Goal: Transaction & Acquisition: Obtain resource

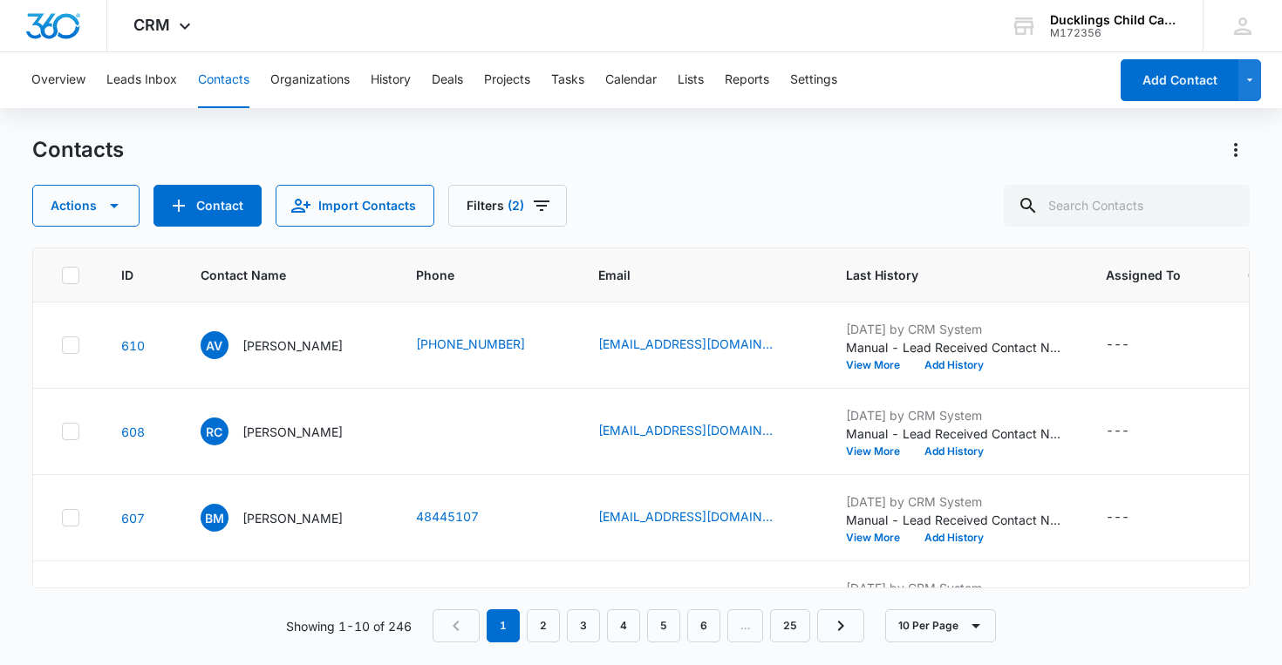
scroll to position [577, 534]
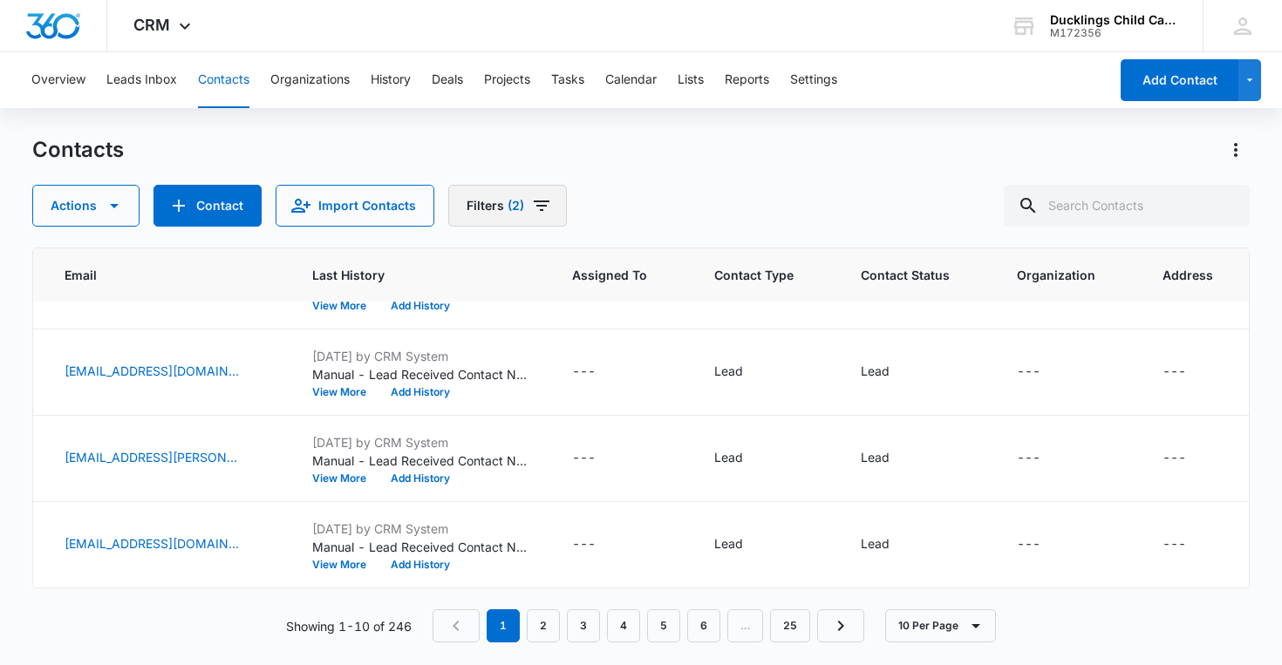
click at [506, 222] on button "Filters (2)" at bounding box center [507, 206] width 119 height 42
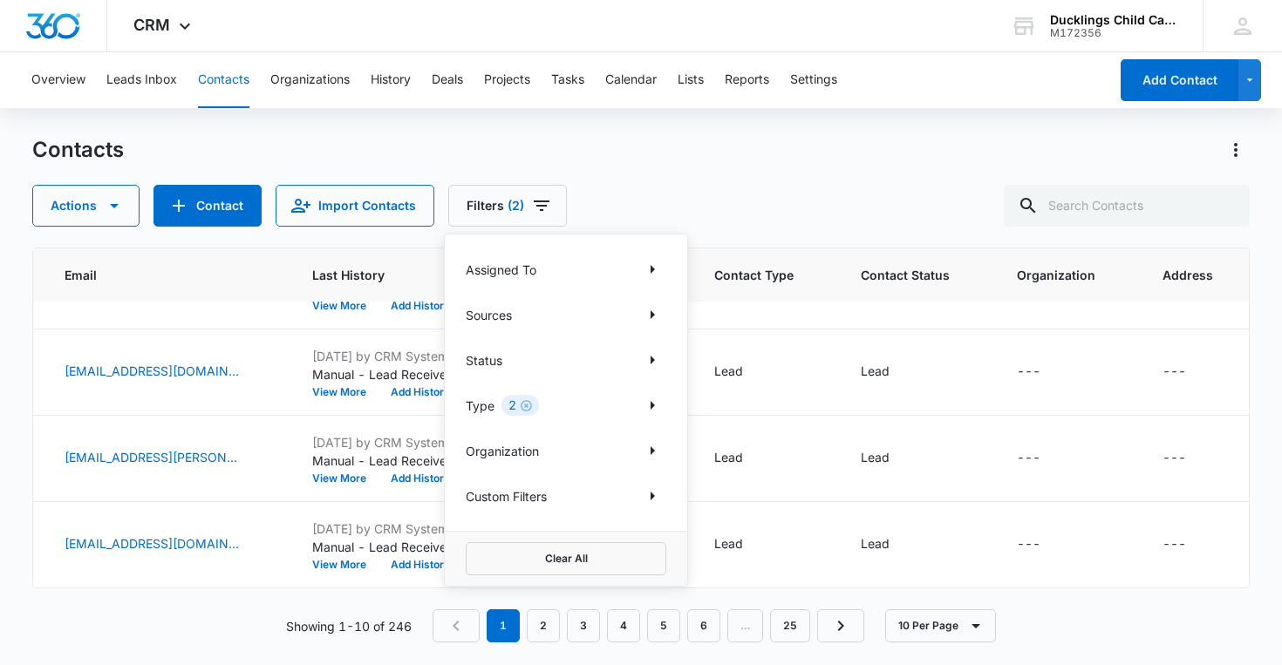
click at [628, 355] on div "Status" at bounding box center [566, 360] width 201 height 28
click at [653, 358] on icon "Show Status filters" at bounding box center [652, 360] width 21 height 21
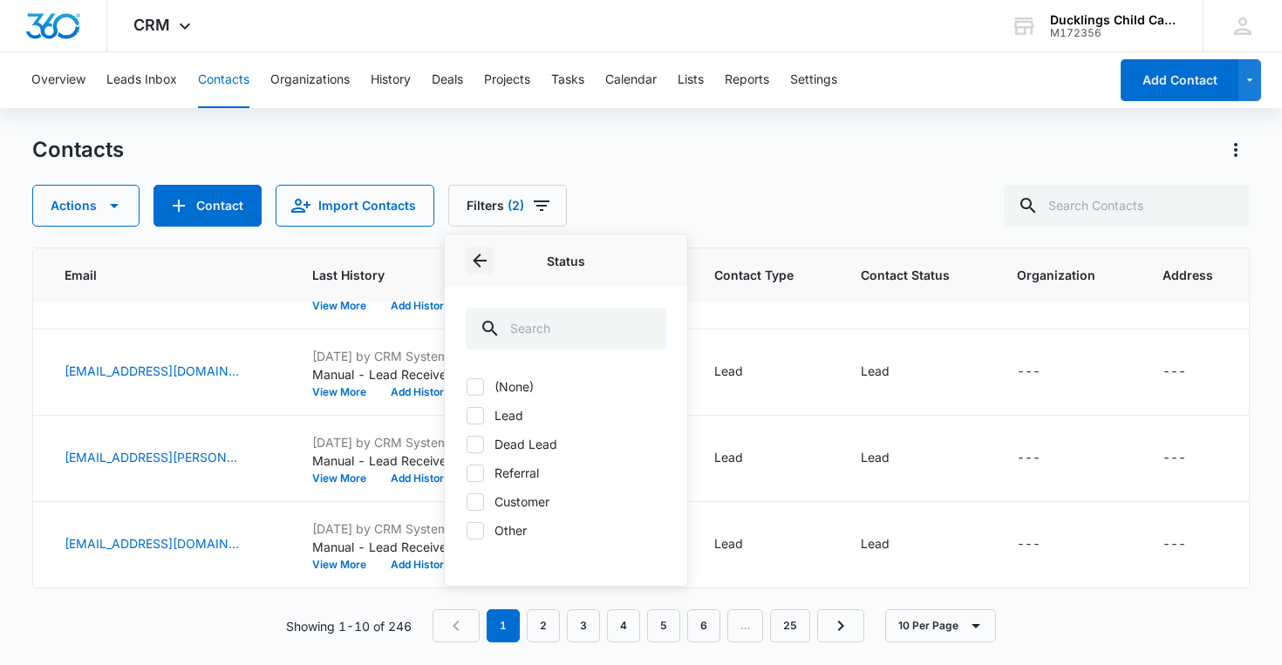
click at [481, 252] on icon "Back" at bounding box center [479, 260] width 21 height 21
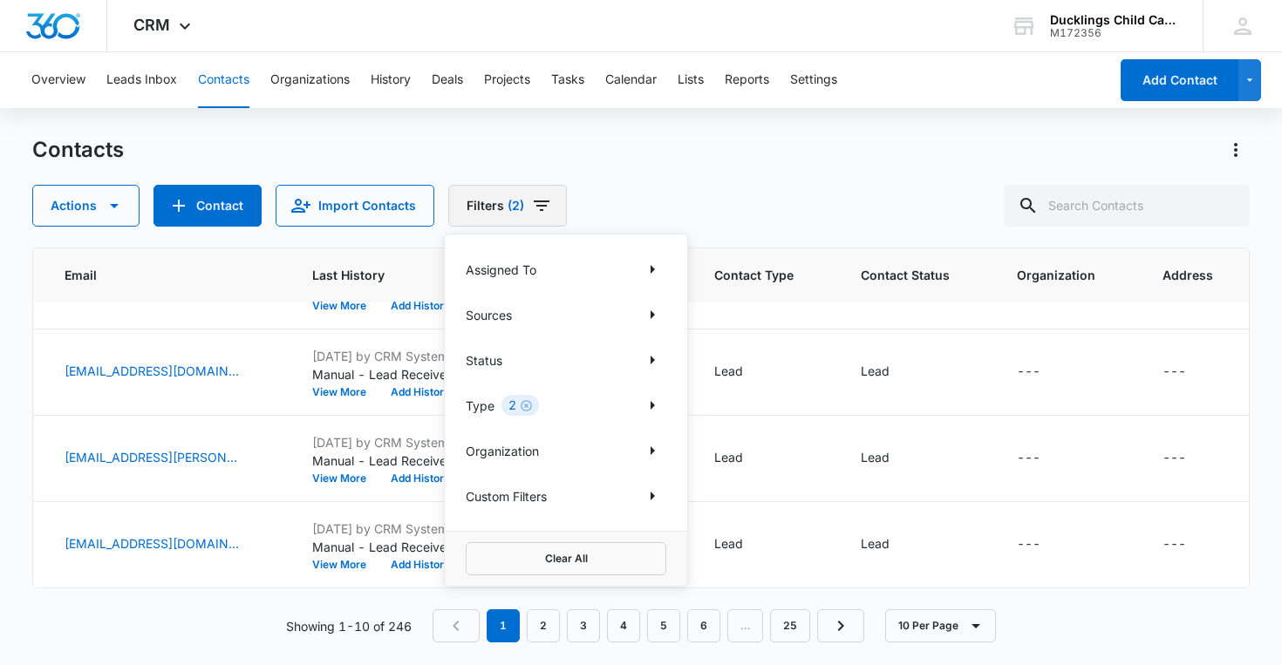
click at [493, 212] on button "Filters (2)" at bounding box center [507, 206] width 119 height 42
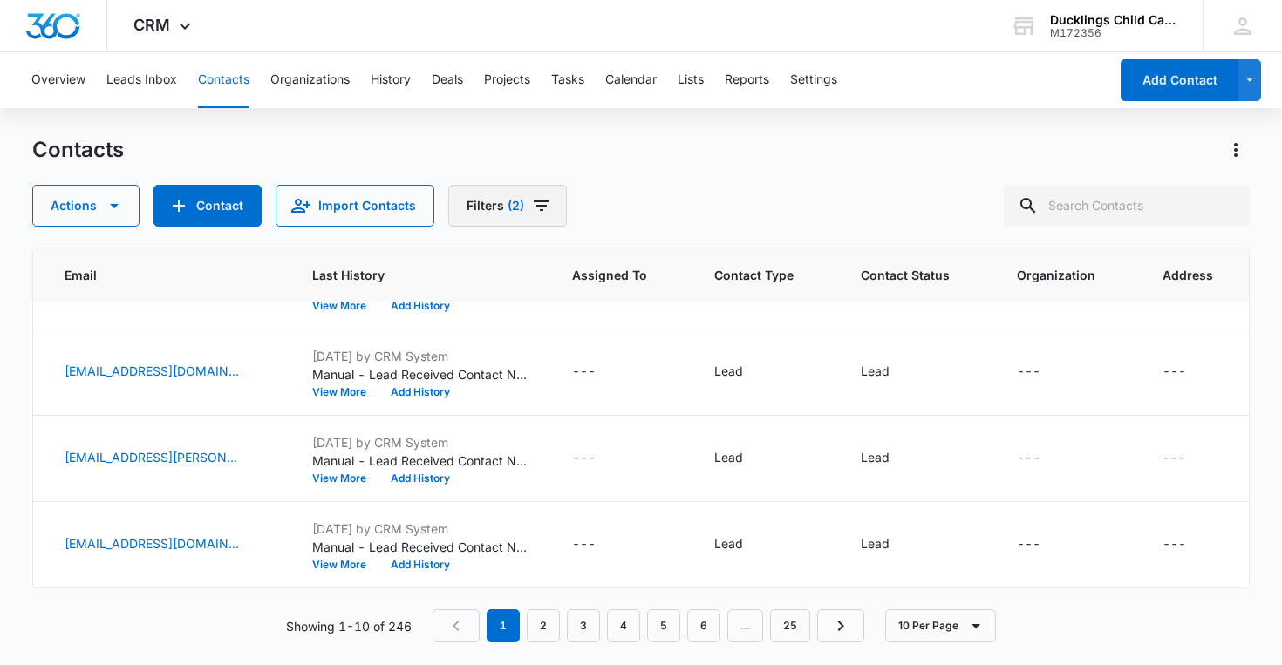
click at [508, 207] on span "(2)" at bounding box center [516, 206] width 17 height 12
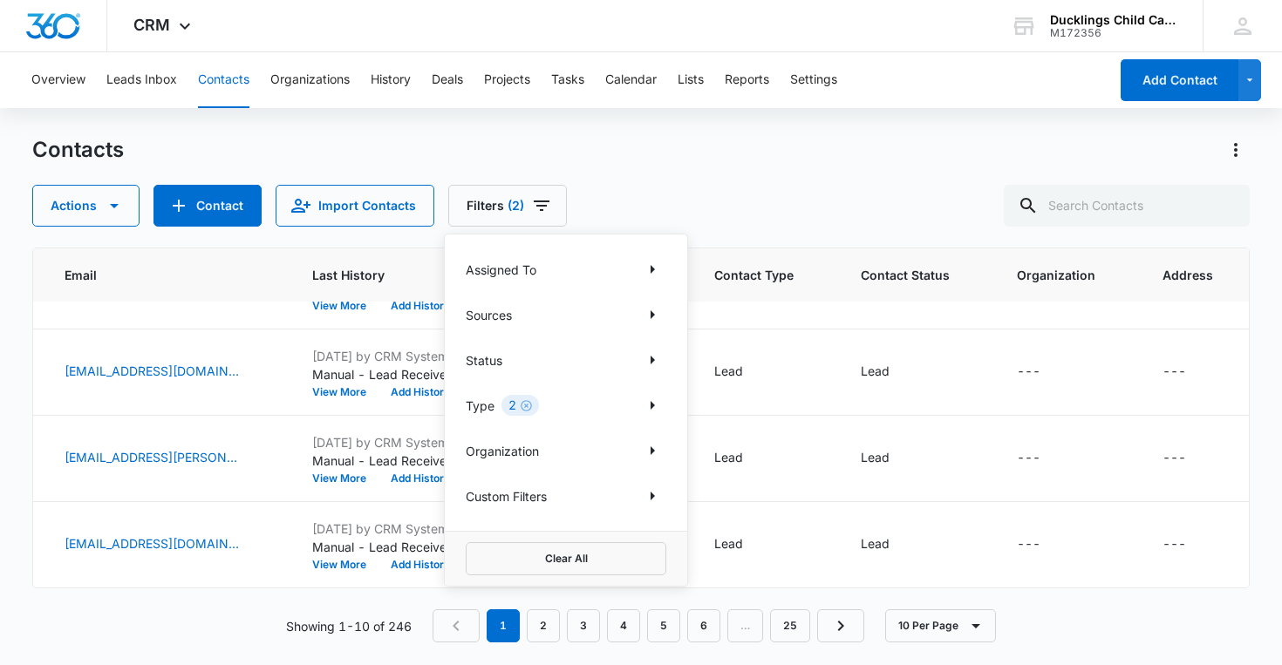
click at [481, 408] on p "Type" at bounding box center [480, 406] width 29 height 18
click at [648, 402] on icon "Show Type filters" at bounding box center [652, 405] width 21 height 21
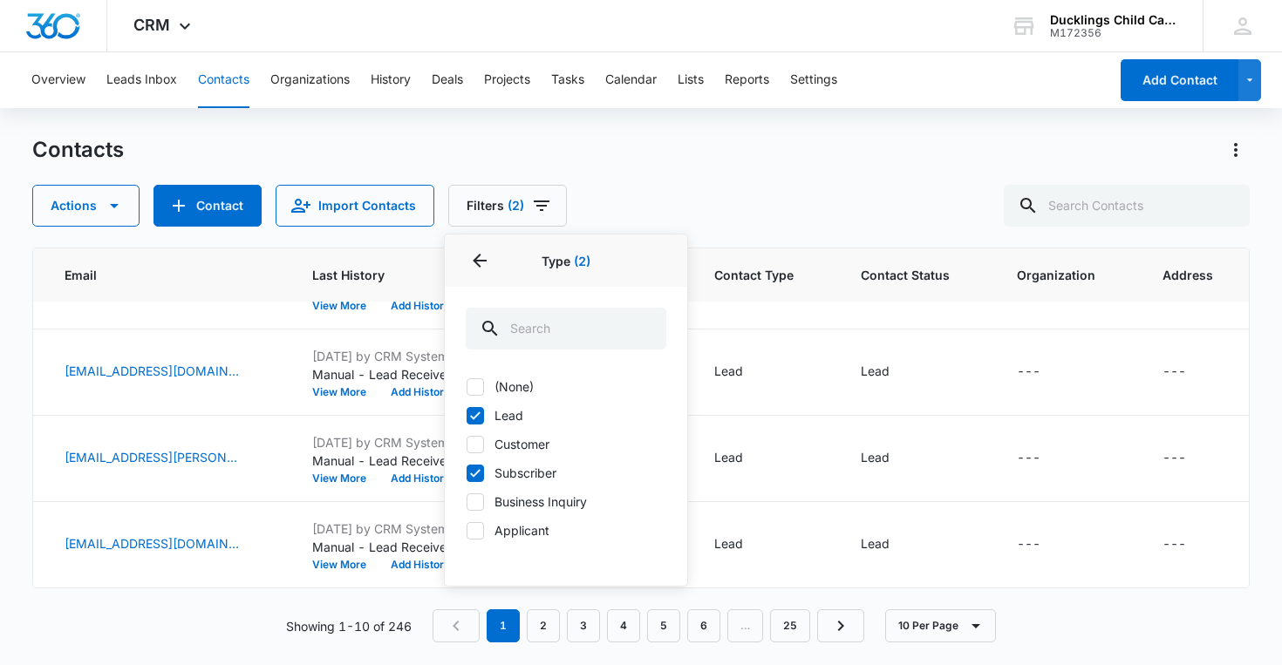
click at [490, 385] on label "(None)" at bounding box center [566, 387] width 201 height 18
click at [467, 386] on input "(None)" at bounding box center [466, 386] width 1 height 1
checkbox input "true"
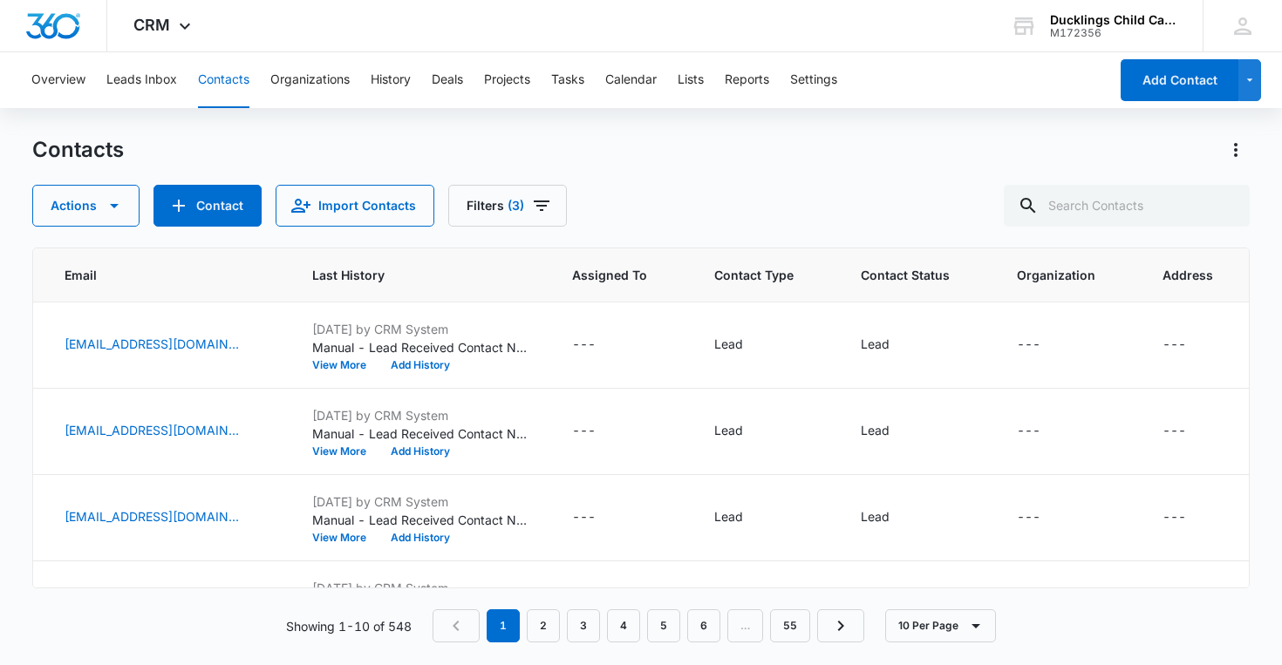
click at [623, 178] on div "Contacts Actions Contact Import Contacts Filters (3)" at bounding box center [641, 181] width 1218 height 91
click at [410, 213] on button "Import Contacts" at bounding box center [355, 206] width 159 height 42
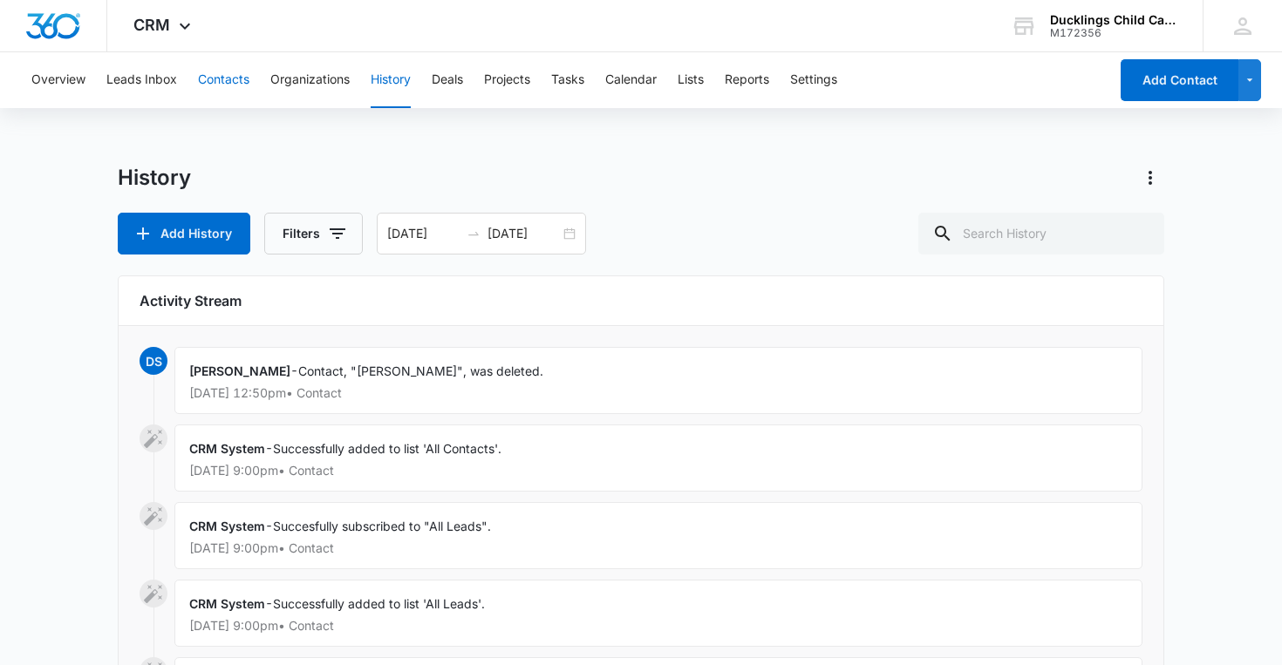
click at [230, 79] on button "Contacts" at bounding box center [223, 80] width 51 height 56
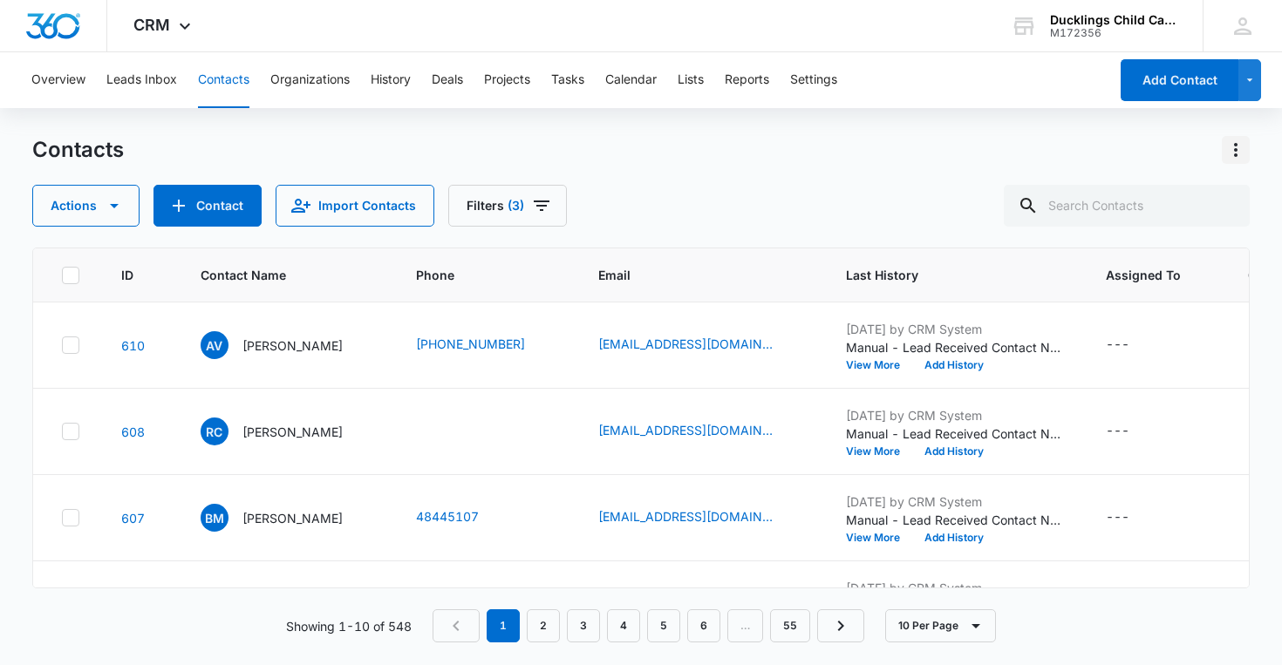
click at [1229, 145] on icon "Actions" at bounding box center [1235, 150] width 21 height 21
click at [1158, 242] on button "Export All Contacts" at bounding box center [1161, 251] width 178 height 26
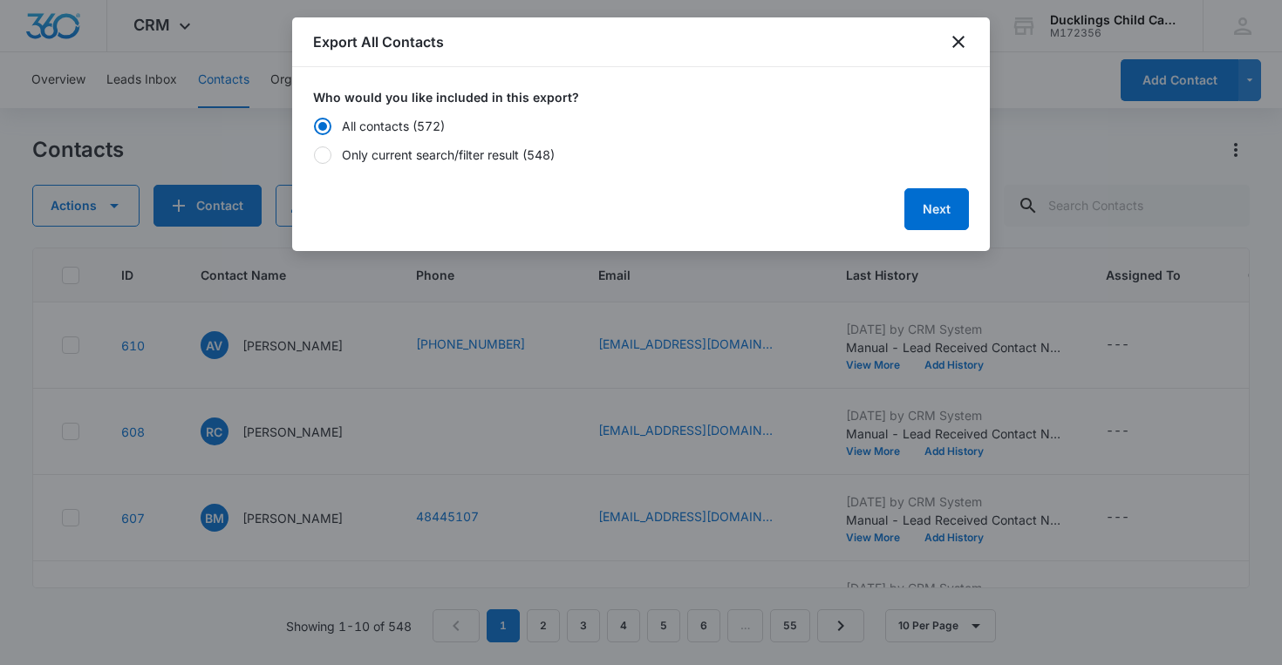
click at [508, 147] on div "Only current search/filter result (548)" at bounding box center [448, 155] width 213 height 18
click at [314, 154] on input "Only current search/filter result (548)" at bounding box center [313, 154] width 1 height 1
radio input "false"
radio input "true"
click at [944, 209] on button "Next" at bounding box center [936, 209] width 65 height 42
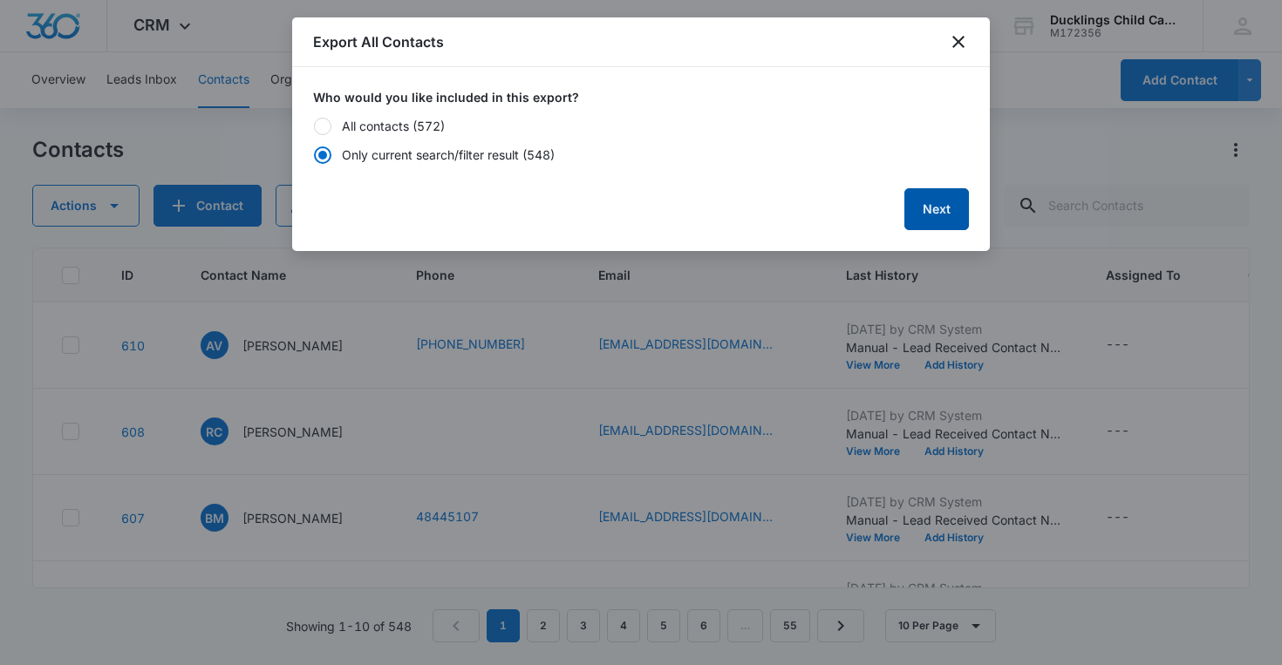
click at [943, 209] on button "Next" at bounding box center [936, 209] width 65 height 42
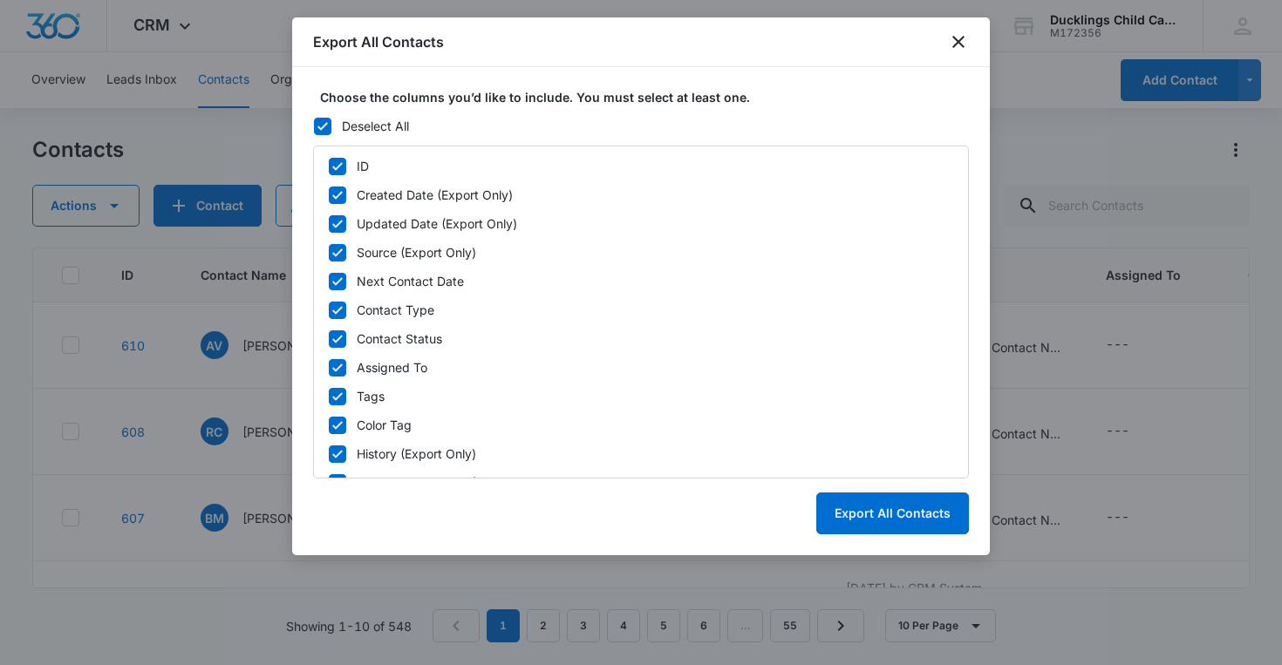
click at [319, 120] on icon at bounding box center [323, 127] width 16 height 16
click at [314, 126] on input "Deselect All" at bounding box center [313, 126] width 1 height 1
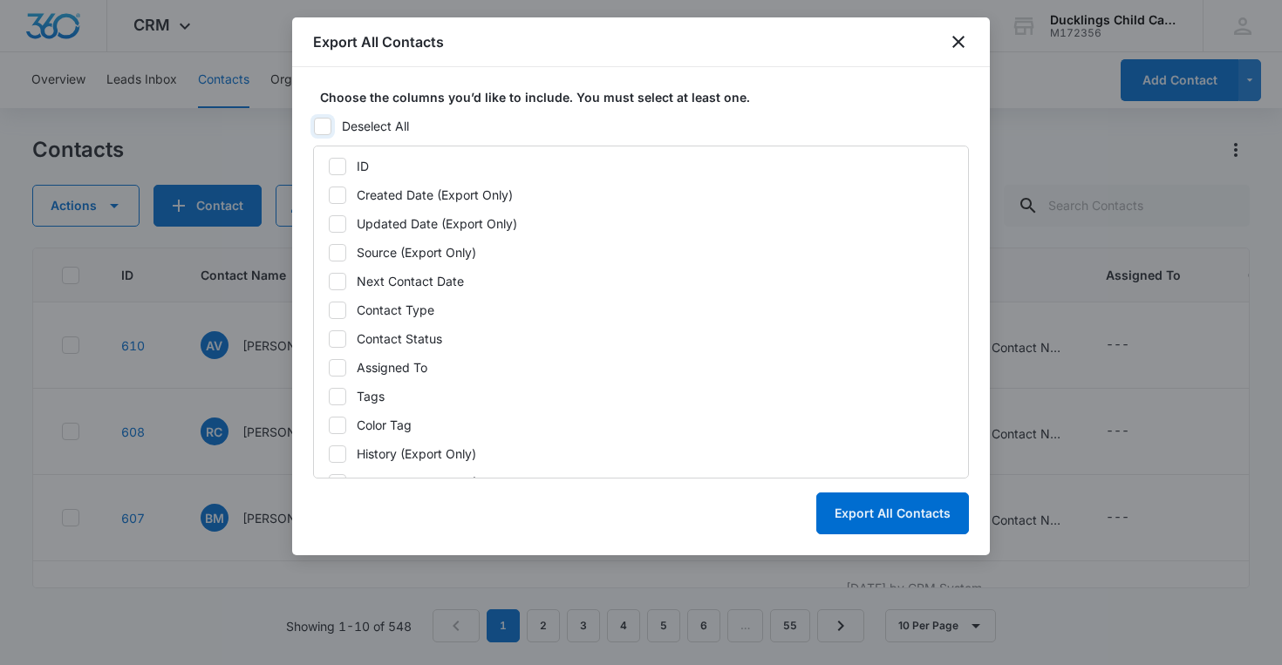
checkbox input "false"
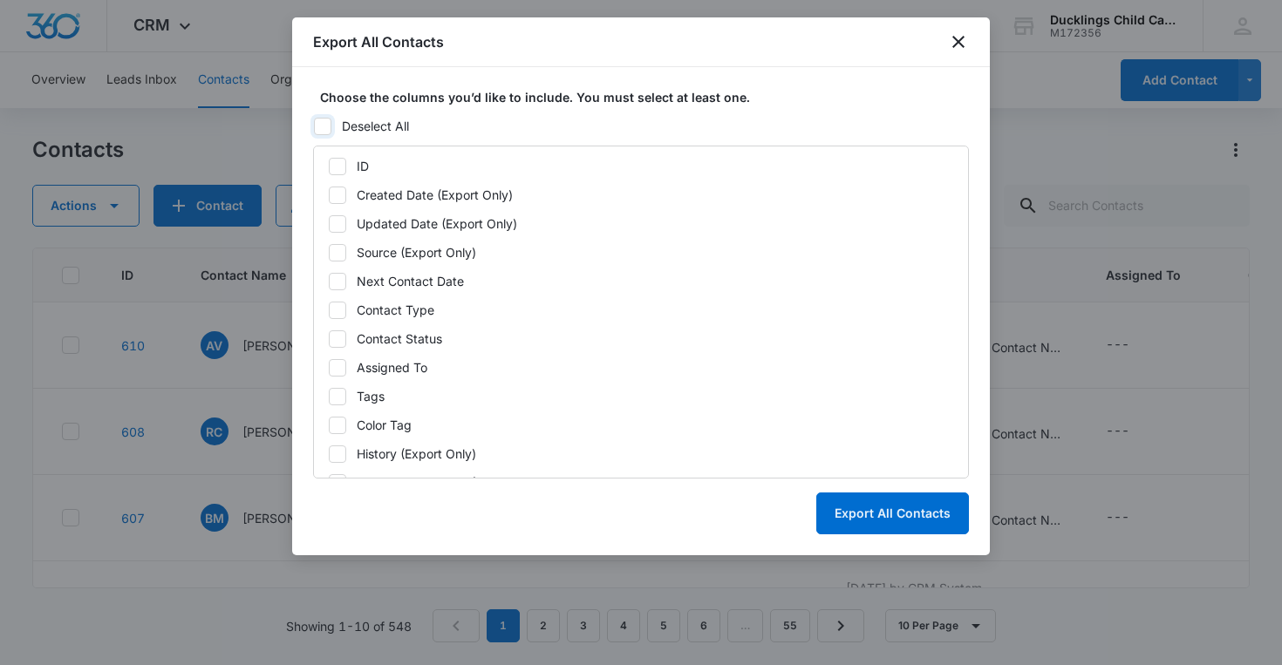
checkbox input "false"
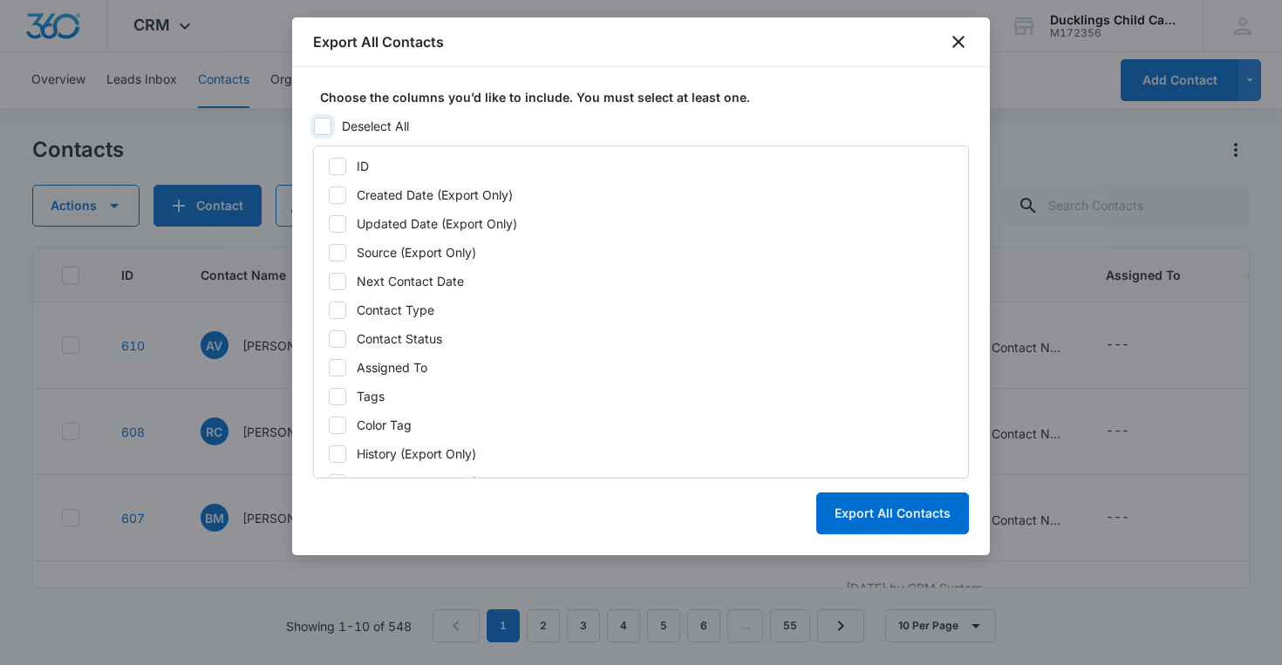
checkbox input "false"
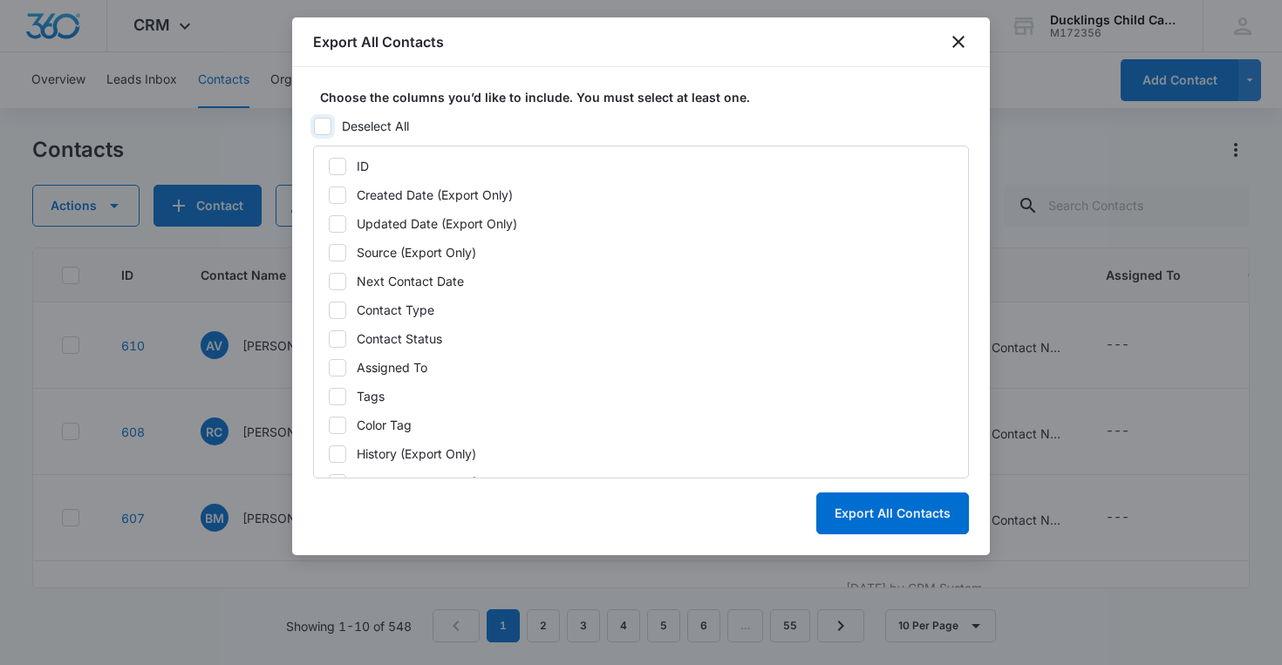
checkbox input "false"
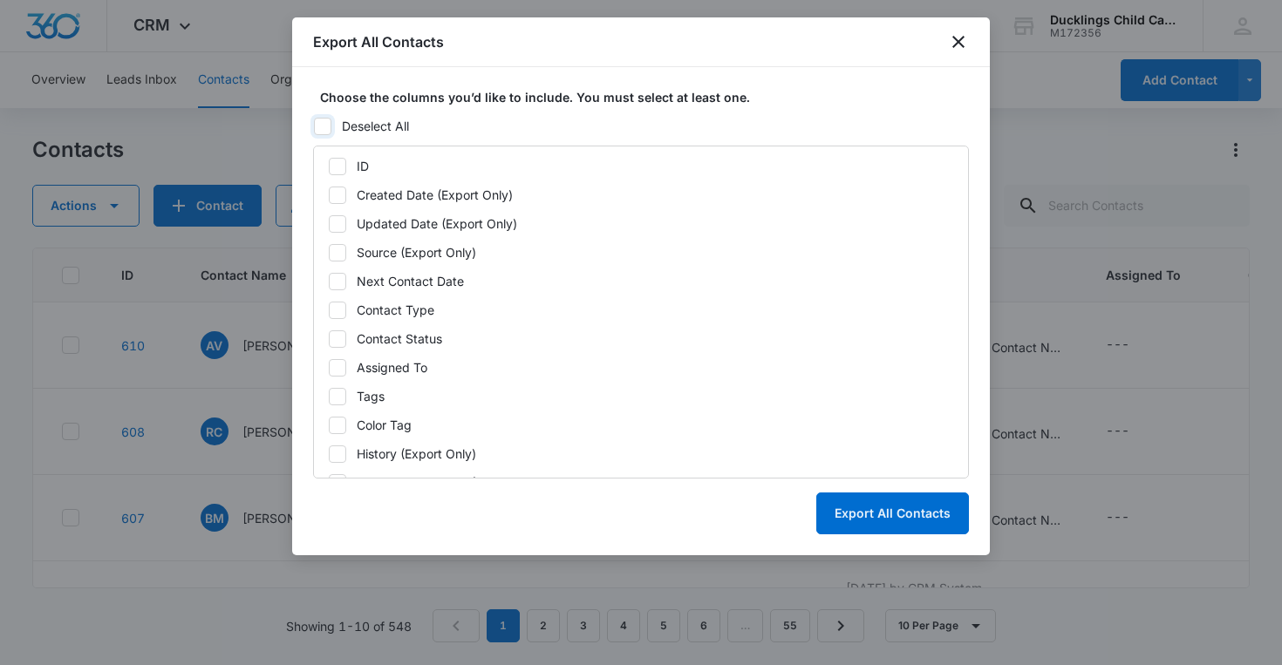
checkbox input "false"
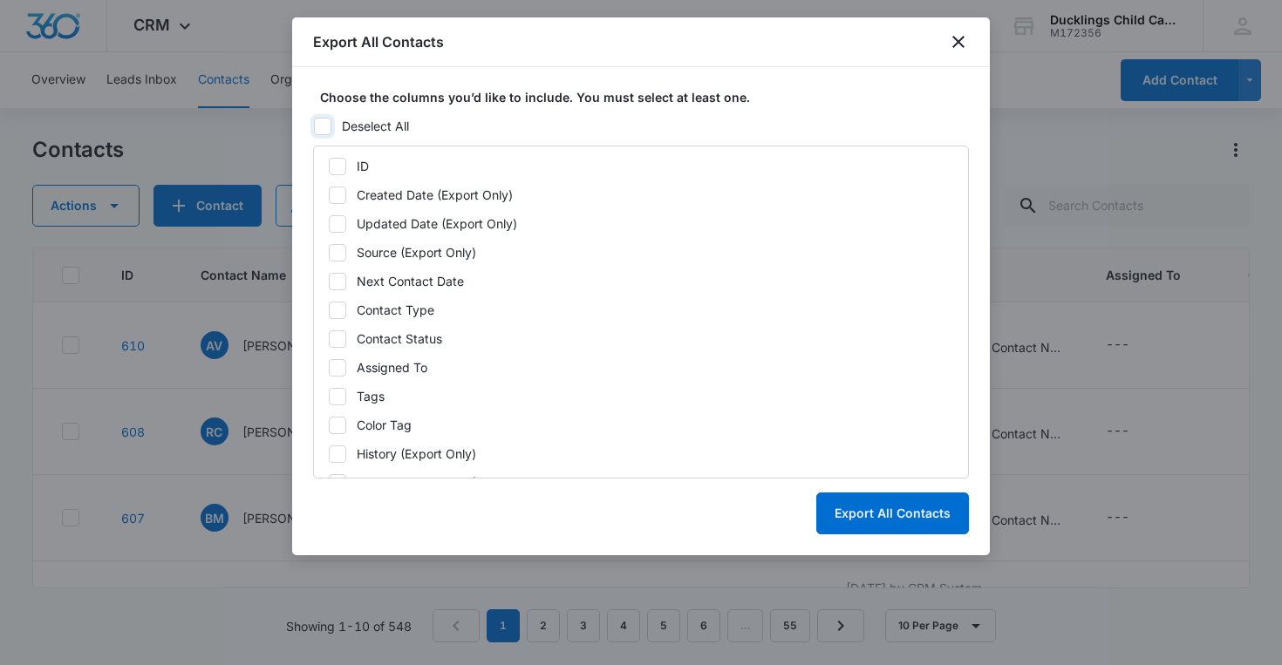
checkbox input "false"
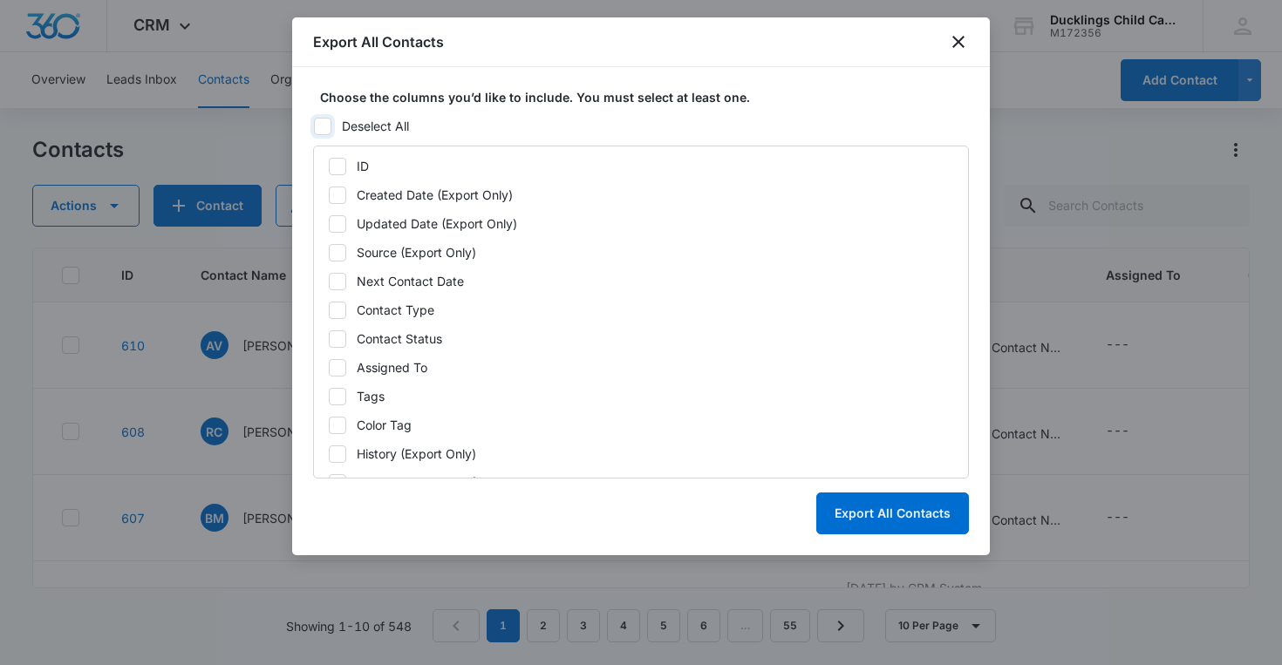
checkbox input "false"
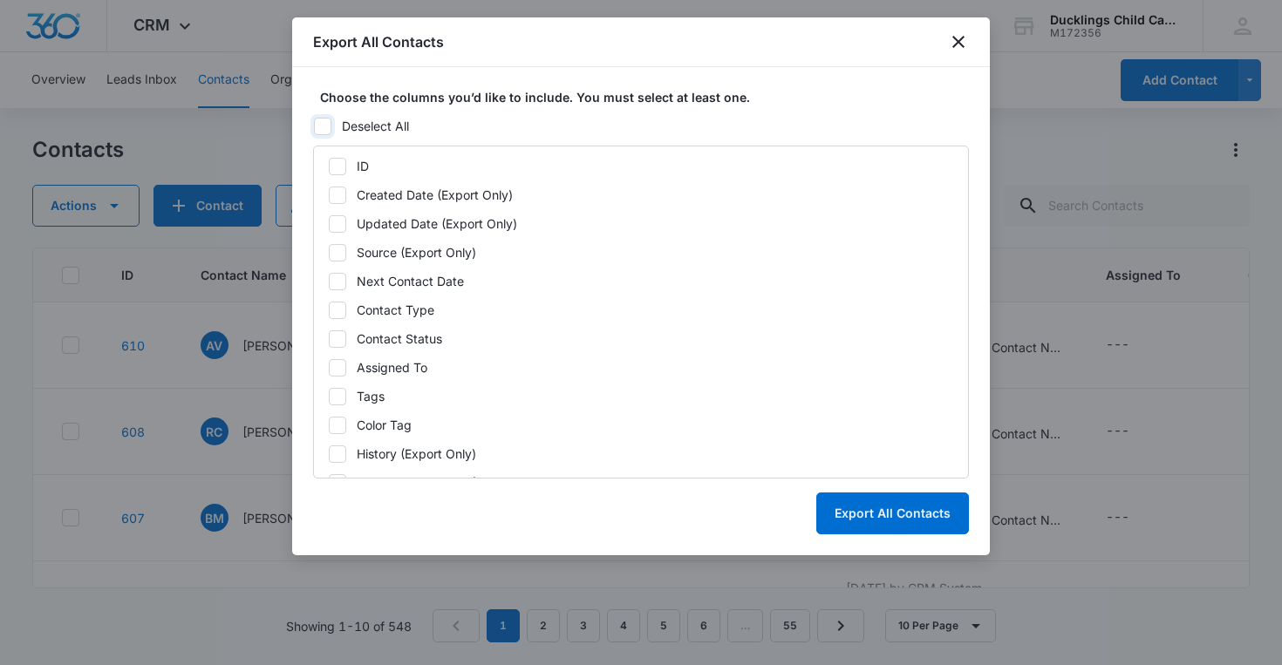
checkbox input "false"
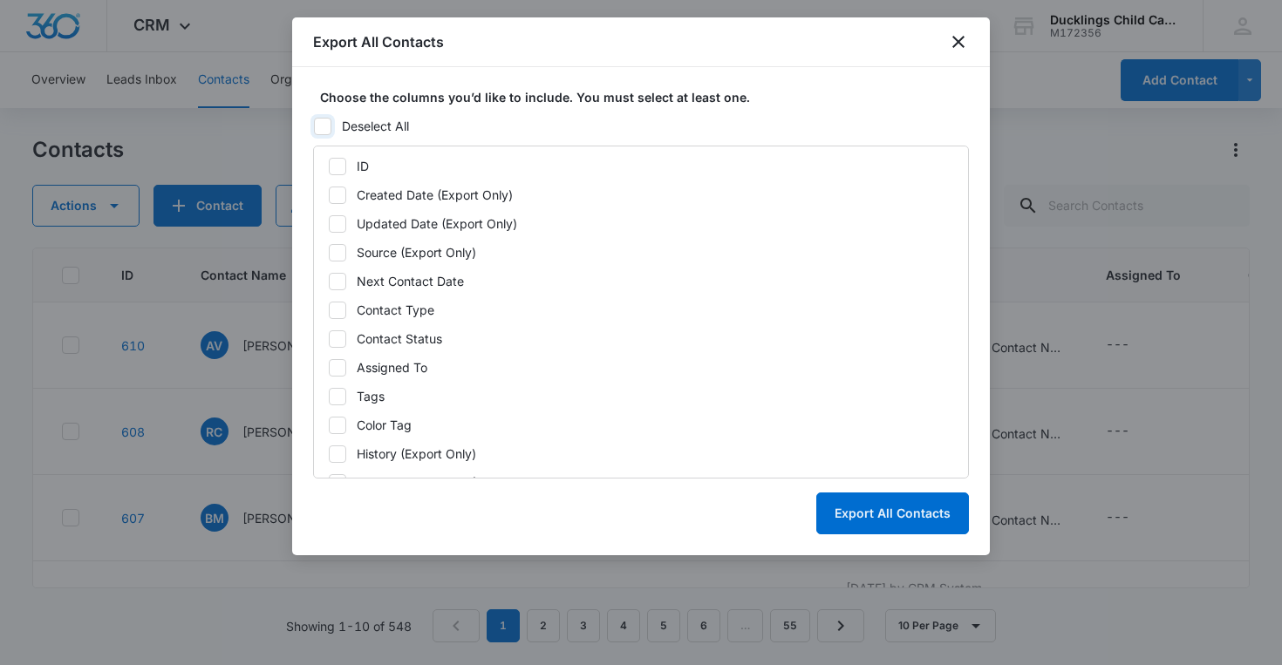
checkbox input "false"
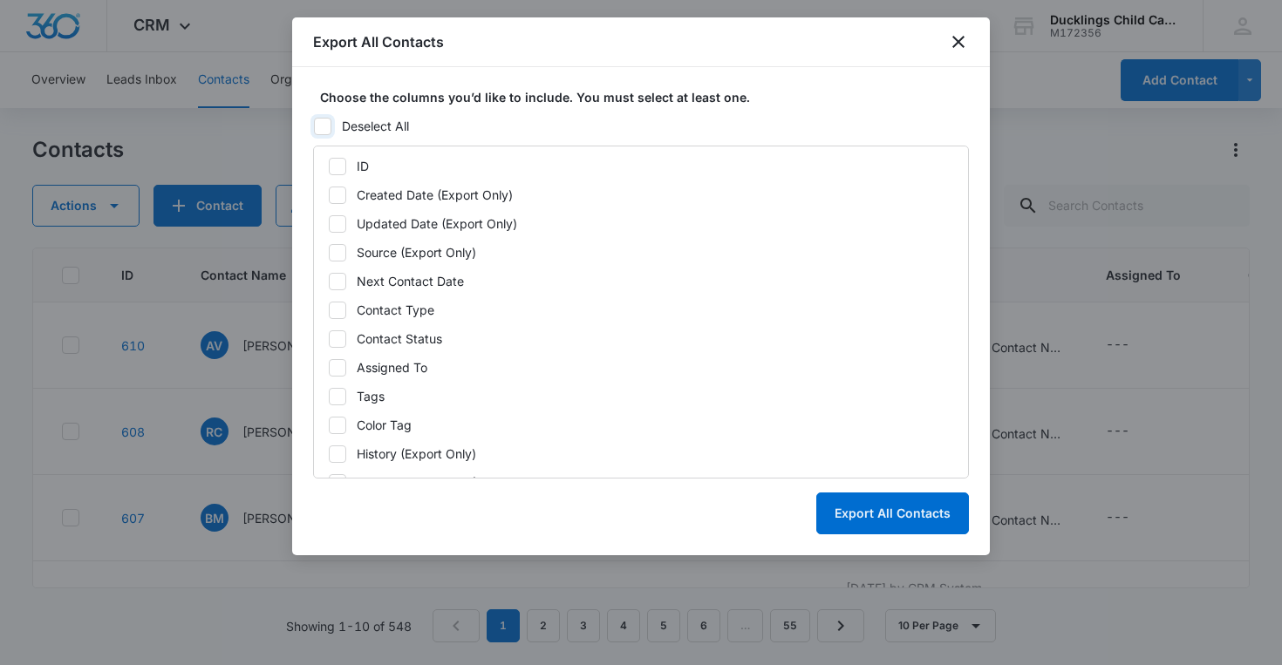
checkbox input "false"
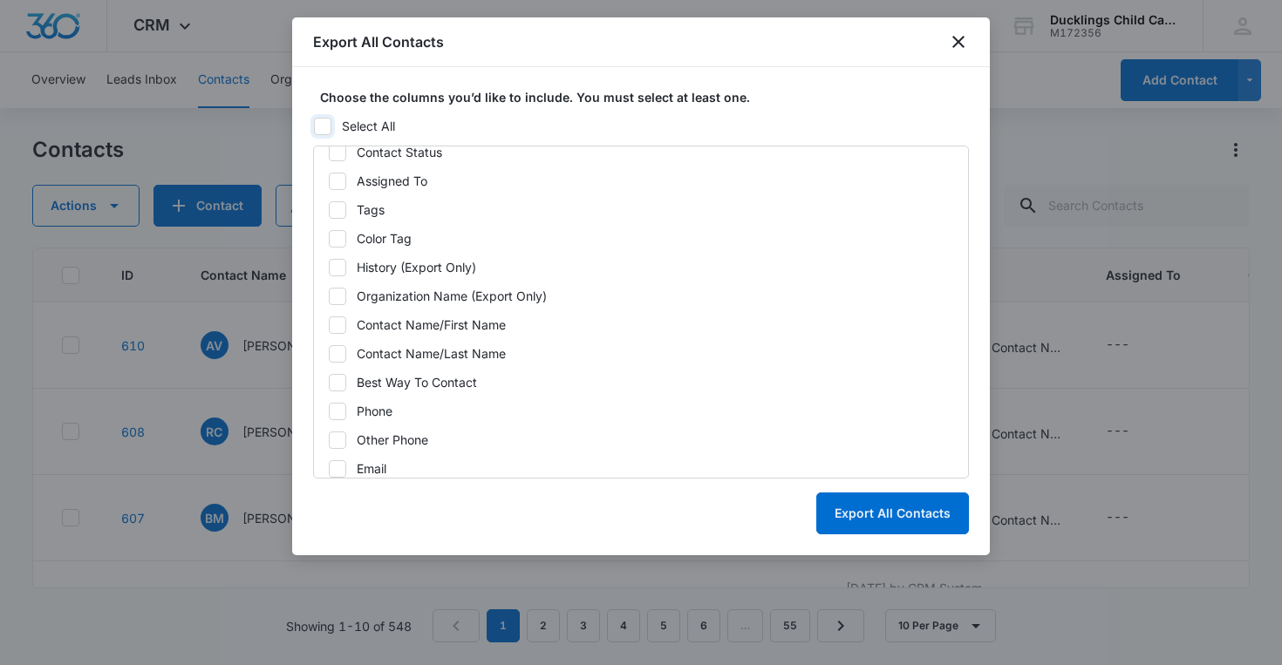
scroll to position [189, 0]
click at [336, 326] on icon at bounding box center [338, 323] width 16 height 16
click at [329, 323] on input "Contact Name/First Name" at bounding box center [328, 322] width 1 height 1
checkbox input "true"
click at [336, 358] on icon at bounding box center [338, 352] width 16 height 16
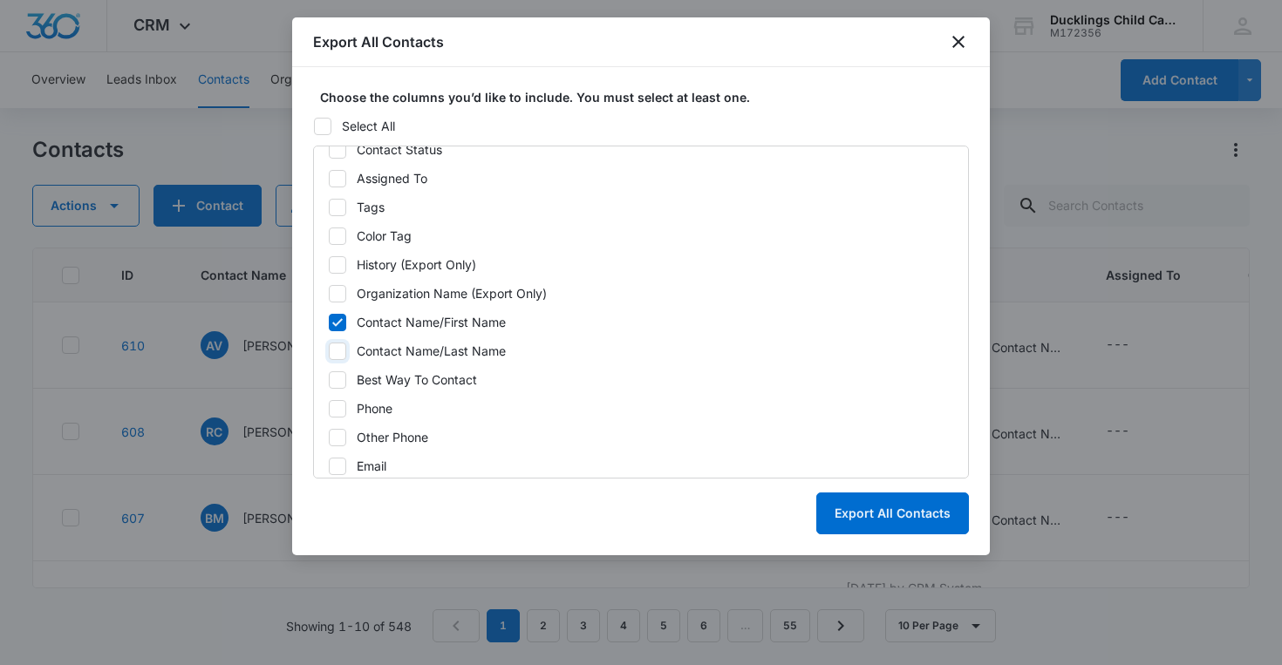
click at [329, 351] on input "Contact Name/Last Name" at bounding box center [328, 351] width 1 height 1
checkbox input "true"
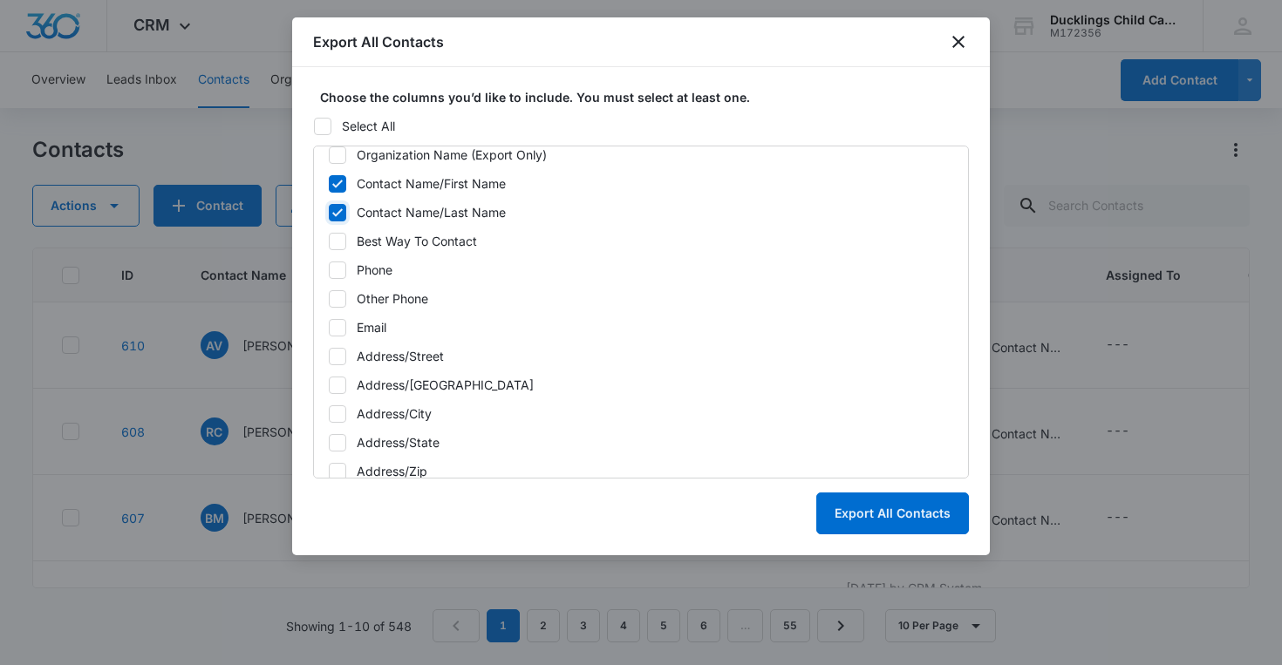
scroll to position [340, 0]
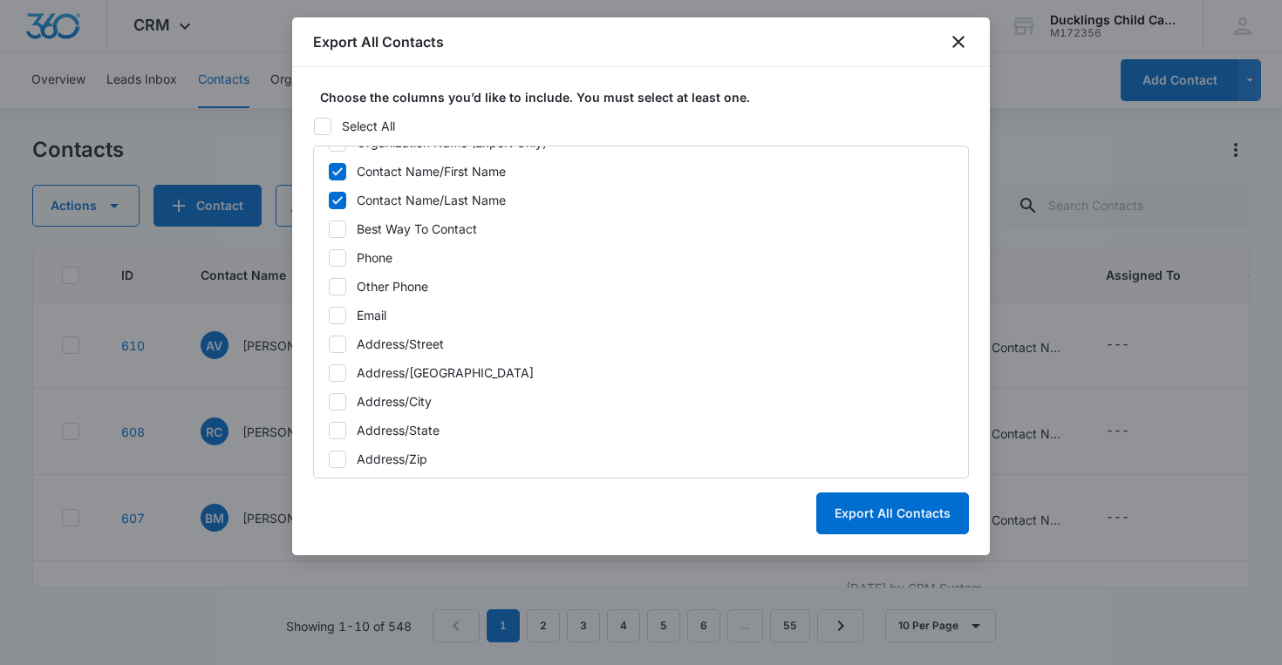
click at [338, 316] on icon at bounding box center [337, 315] width 10 height 8
click at [329, 316] on input "Email" at bounding box center [328, 315] width 1 height 1
checkbox input "true"
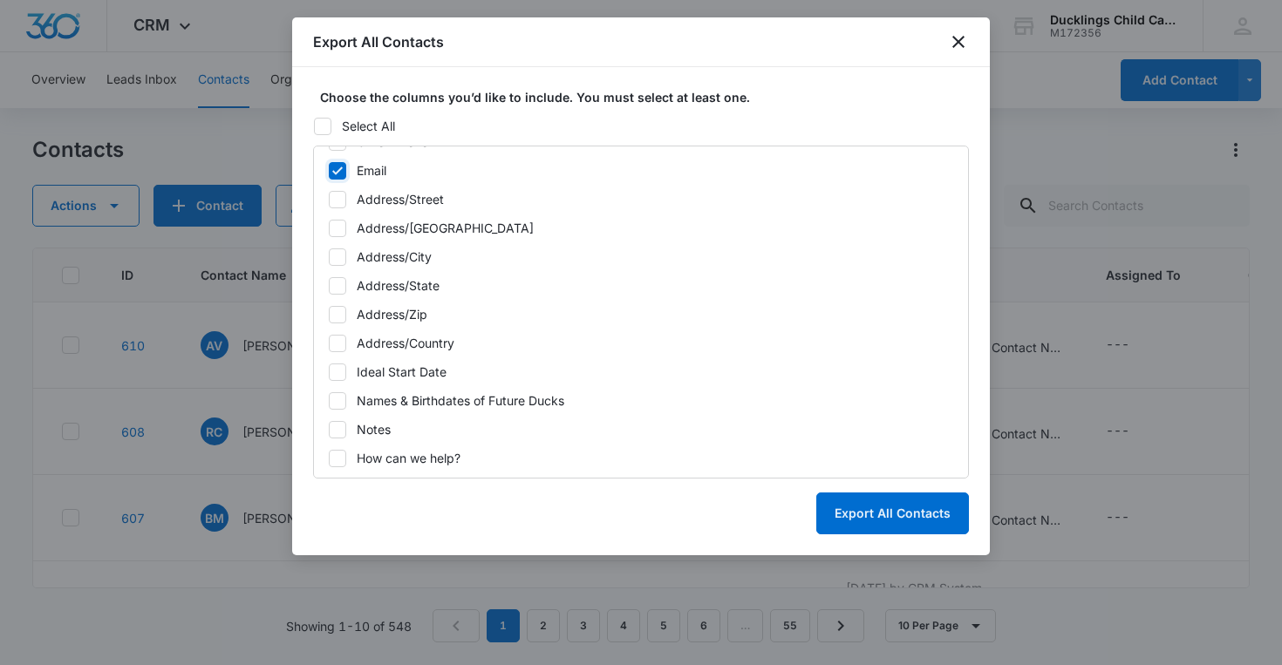
scroll to position [487, 0]
click at [344, 398] on icon at bounding box center [338, 400] width 16 height 16
click at [329, 399] on input "Names & Birthdates of Future Ducks" at bounding box center [328, 399] width 1 height 1
checkbox input "true"
click at [339, 429] on icon at bounding box center [338, 428] width 16 height 16
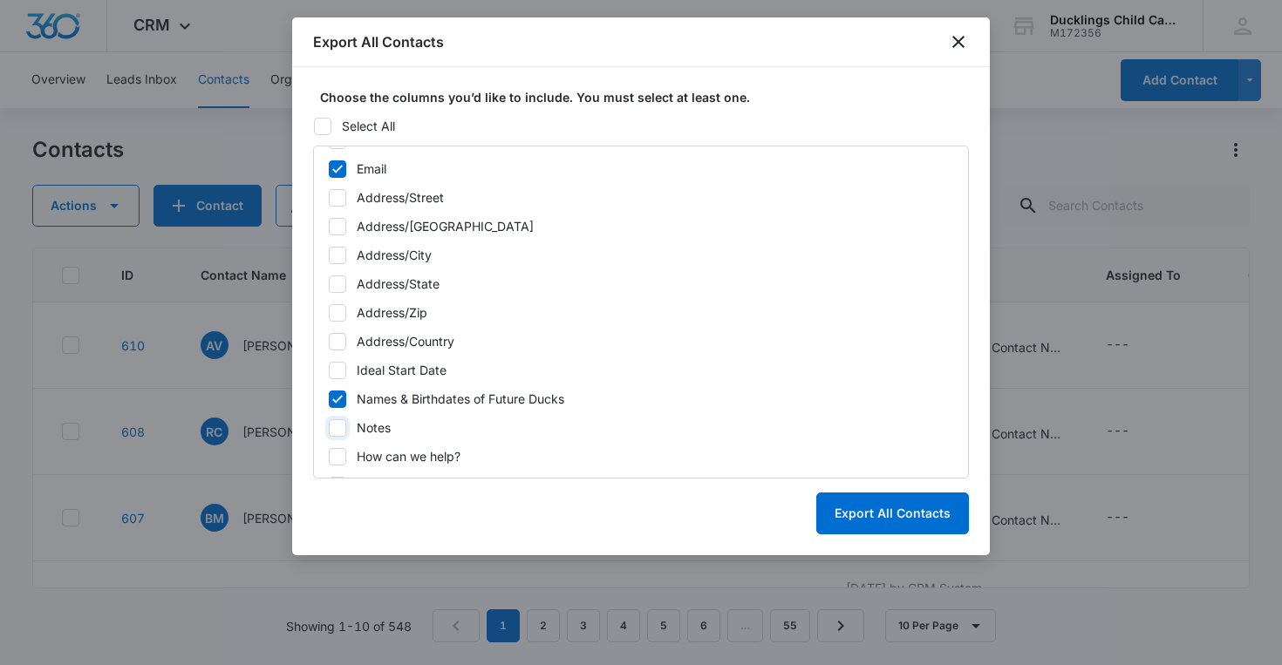
click at [329, 428] on input "Notes" at bounding box center [328, 427] width 1 height 1
checkbox input "true"
click at [865, 522] on button "Export All Contacts" at bounding box center [892, 514] width 153 height 42
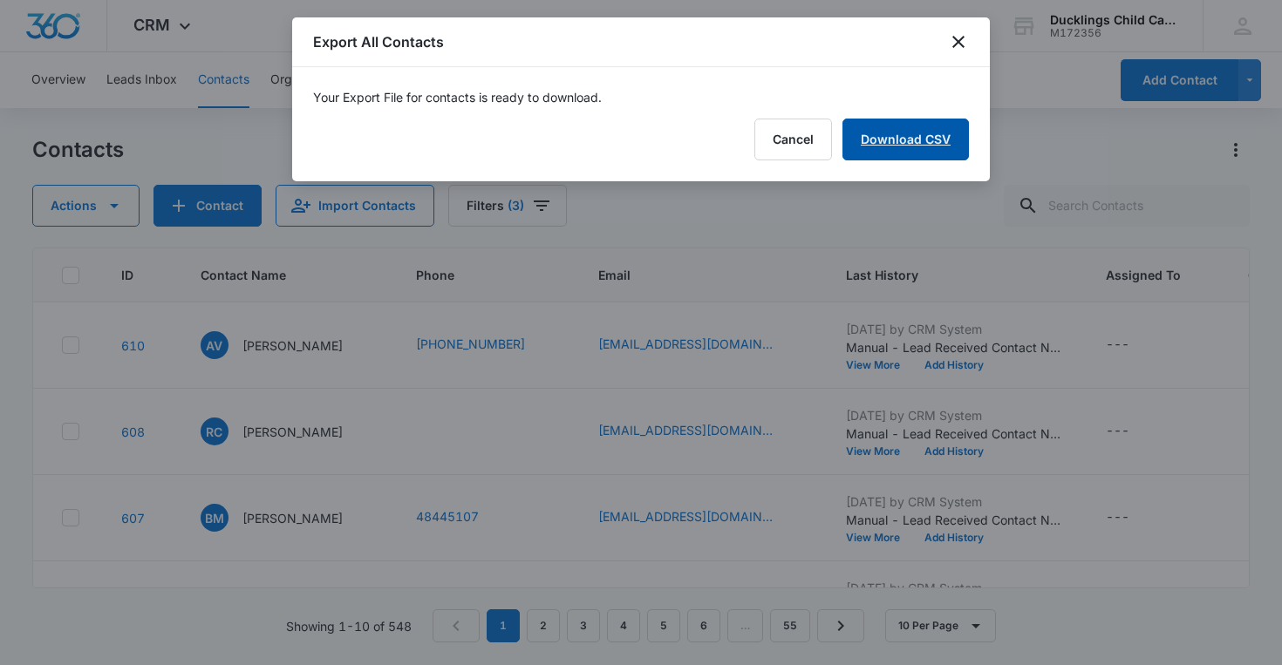
click at [924, 129] on link "Download CSV" at bounding box center [905, 140] width 126 height 42
click at [953, 38] on icon "close" at bounding box center [958, 41] width 21 height 21
